Goal: Find specific page/section: Find specific page/section

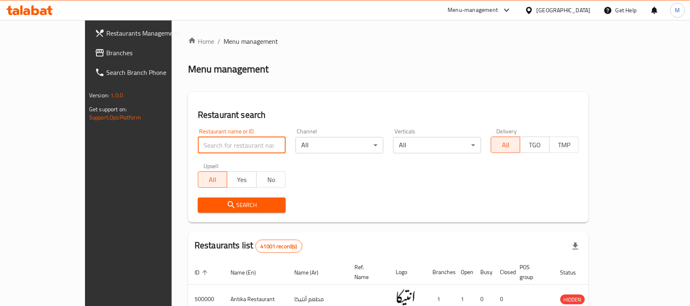
click at [198, 142] on input "search" at bounding box center [242, 145] width 88 height 16
click button "Search" at bounding box center [242, 205] width 88 height 15
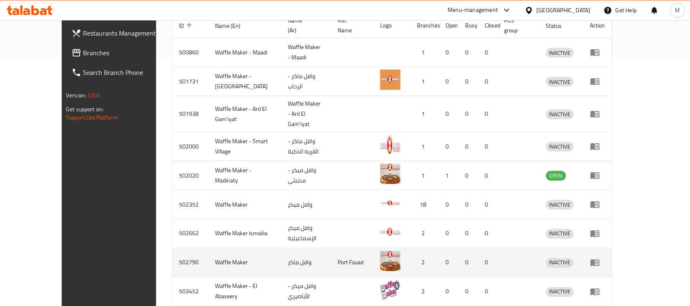
scroll to position [303, 0]
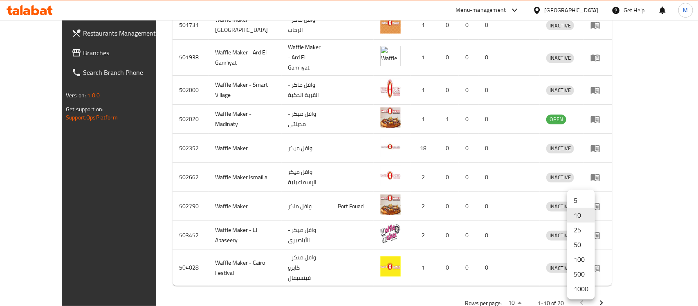
click at [579, 275] on li "500" at bounding box center [581, 274] width 28 height 15
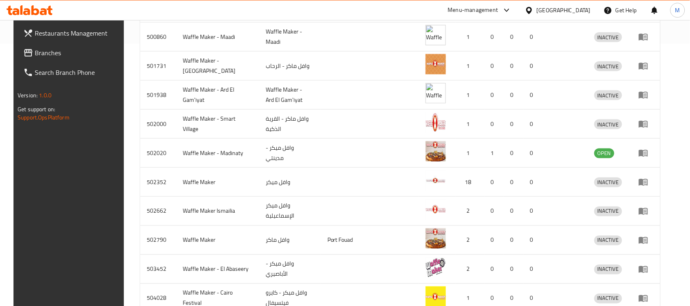
scroll to position [0, 0]
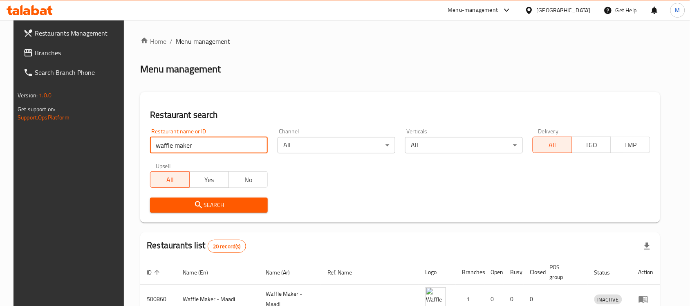
click at [249, 142] on input "waffle maker" at bounding box center [209, 145] width 118 height 16
paste input "Waffle Maker, Dokki"
click button "Search" at bounding box center [209, 205] width 118 height 15
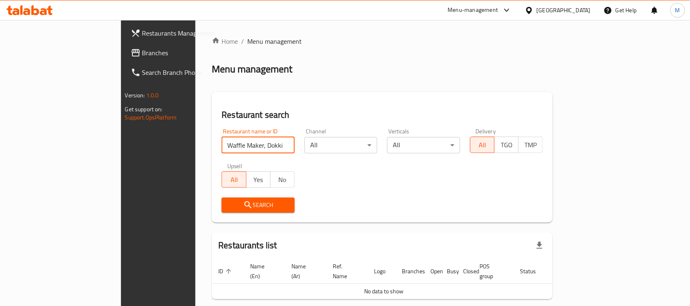
scroll to position [28, 0]
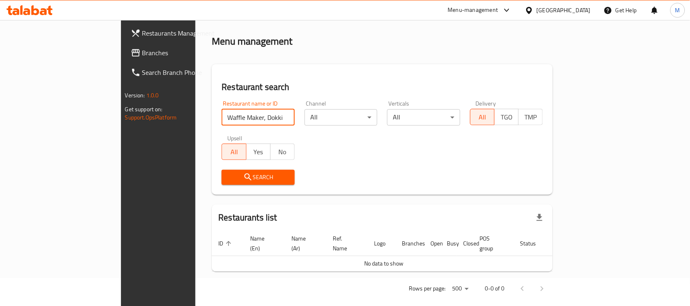
paste input "search"
type input "Waffle Maker"
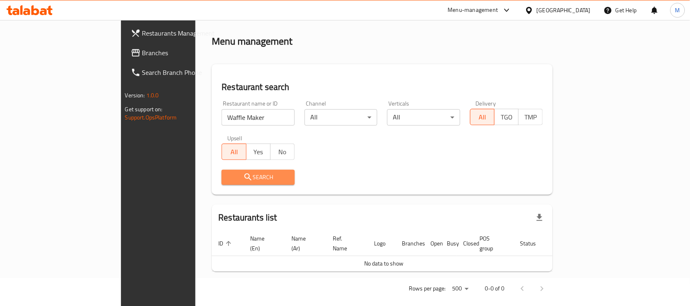
click at [243, 181] on icon "submit" at bounding box center [248, 177] width 10 height 10
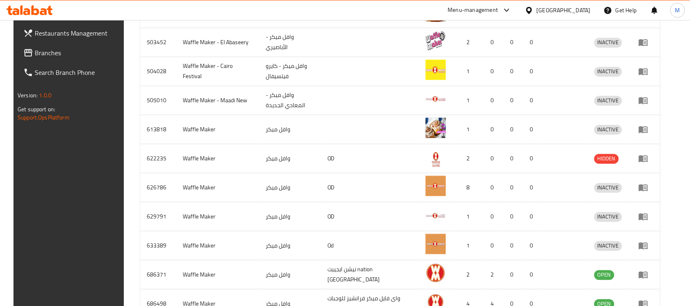
scroll to position [602, 0]
